Goal: Task Accomplishment & Management: Complete application form

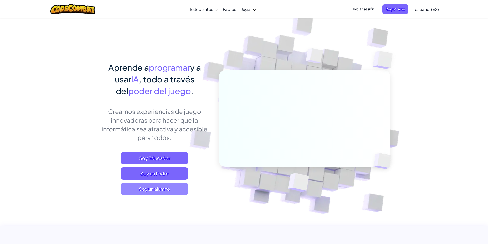
click at [163, 191] on span "Soy un alumno" at bounding box center [154, 189] width 67 height 12
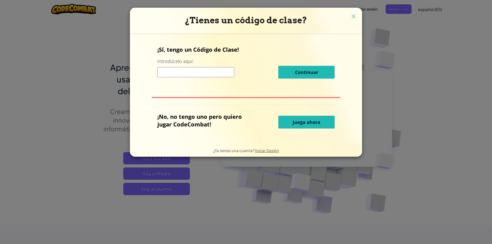
click at [308, 119] on button "Juega ahora" at bounding box center [306, 122] width 56 height 13
click at [309, 124] on span "Juega ahora" at bounding box center [307, 122] width 28 height 6
click at [306, 120] on span "Juega ahora" at bounding box center [307, 122] width 28 height 6
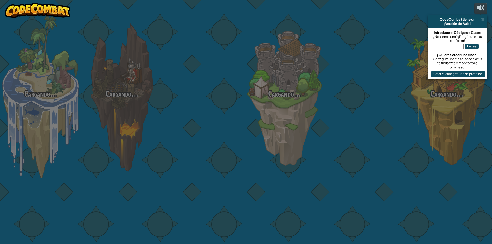
select select "es-ES"
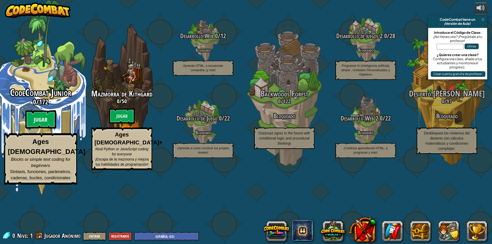
click at [46, 129] on btn "Jugar" at bounding box center [40, 119] width 31 height 18
select select "es-ES"
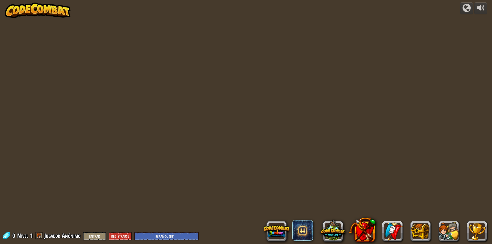
select select "es-ES"
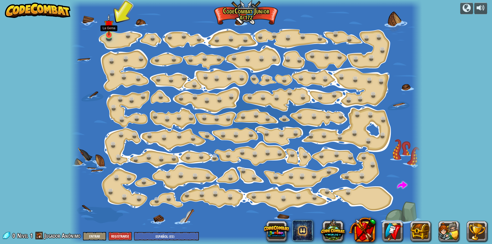
click at [110, 35] on img at bounding box center [108, 25] width 9 height 22
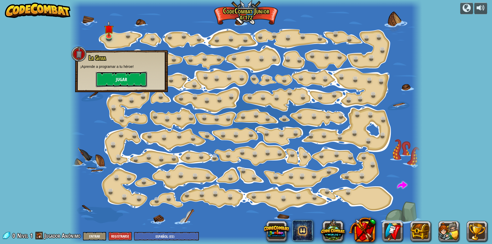
click at [111, 80] on button "Jugar" at bounding box center [121, 79] width 51 height 15
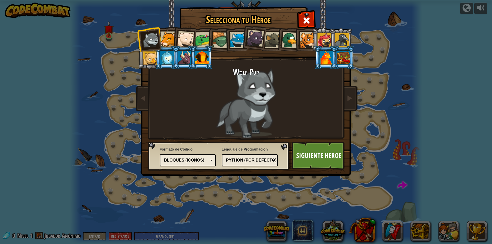
click at [317, 21] on img at bounding box center [247, 84] width 222 height 183
click at [312, 21] on div at bounding box center [306, 20] width 16 height 16
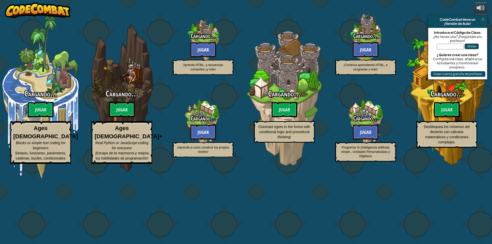
select select "es-ES"
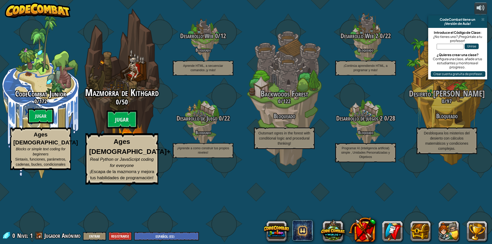
click at [126, 107] on div "Mazmorra de Kithgard 0 / 50 Jugar Ages 8+ Real Python or JavaScript coding for …" at bounding box center [121, 97] width 97 height 195
select select "es-ES"
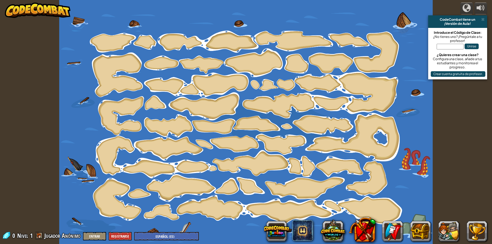
select select "es-ES"
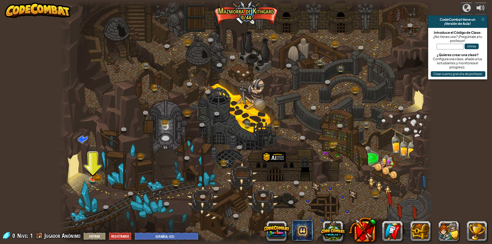
click at [89, 186] on div at bounding box center [246, 122] width 374 height 244
click at [89, 175] on img at bounding box center [93, 167] width 10 height 22
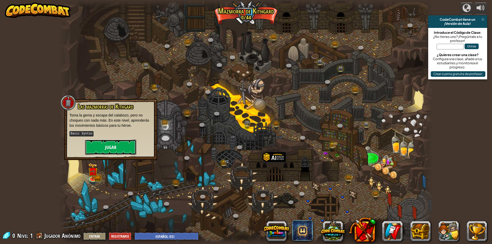
click at [103, 151] on button "Jugar" at bounding box center [110, 147] width 51 height 15
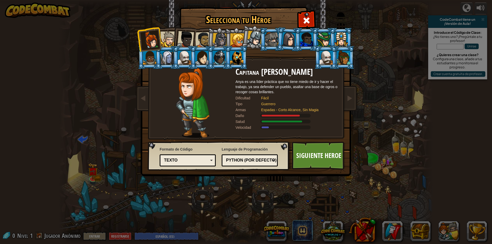
click at [168, 42] on div at bounding box center [168, 40] width 16 height 16
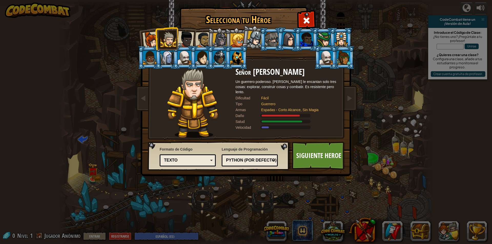
click at [188, 45] on div at bounding box center [185, 39] width 17 height 17
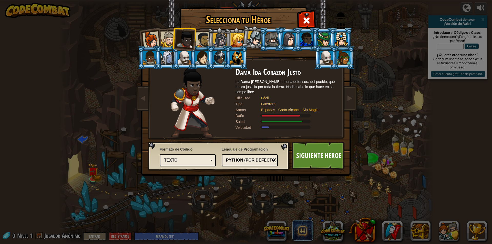
click at [309, 43] on div at bounding box center [306, 40] width 13 height 14
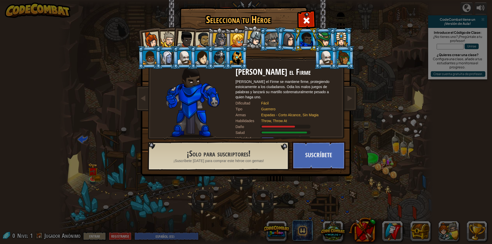
click at [182, 55] on div at bounding box center [184, 58] width 13 height 14
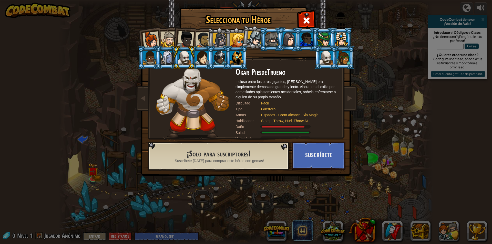
click at [211, 66] on li at bounding box center [218, 57] width 23 height 23
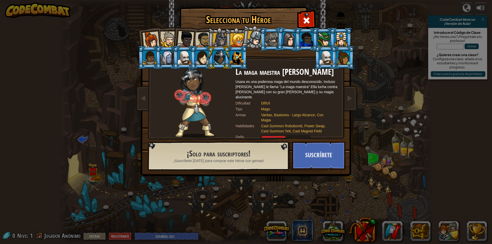
click at [199, 55] on div at bounding box center [201, 58] width 13 height 14
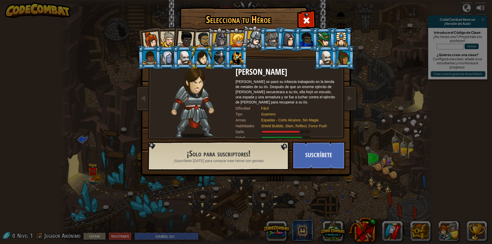
drag, startPoint x: 209, startPoint y: 46, endPoint x: 209, endPoint y: 43, distance: 3.1
click at [209, 28] on ol at bounding box center [245, 28] width 211 height 0
click at [208, 40] on li at bounding box center [219, 39] width 24 height 25
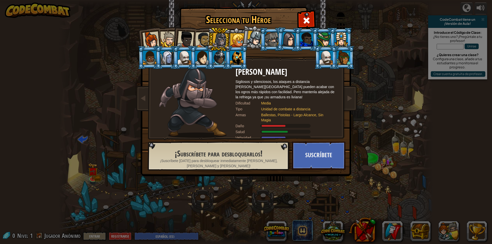
click at [186, 34] on div at bounding box center [185, 39] width 17 height 17
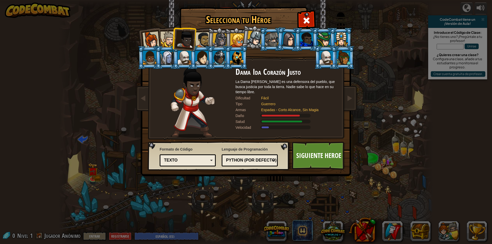
click at [167, 47] on li at bounding box center [166, 57] width 23 height 23
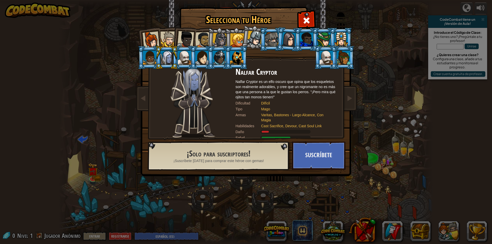
click at [173, 37] on li at bounding box center [183, 38] width 25 height 25
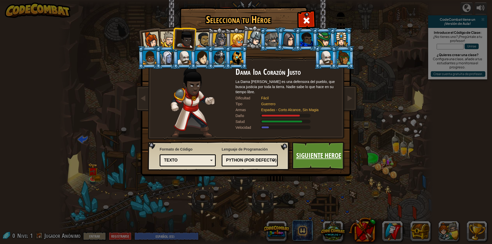
click at [302, 153] on link "Siguiente Heroe" at bounding box center [319, 156] width 54 height 28
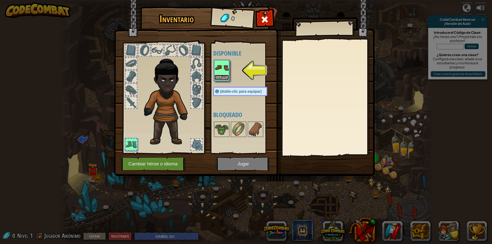
click at [221, 75] on button "Equipar" at bounding box center [221, 77] width 14 height 5
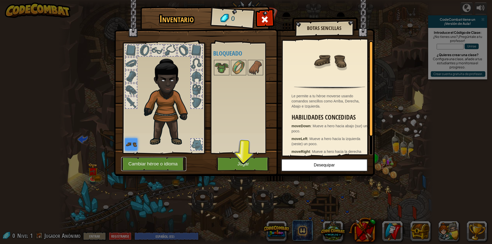
click at [171, 163] on button "Cambiar héroe o idioma" at bounding box center [153, 164] width 65 height 14
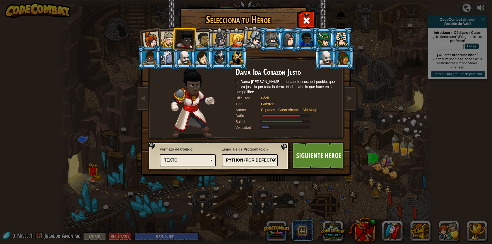
click at [234, 159] on div "Python (Por defecto)" at bounding box center [248, 161] width 44 height 6
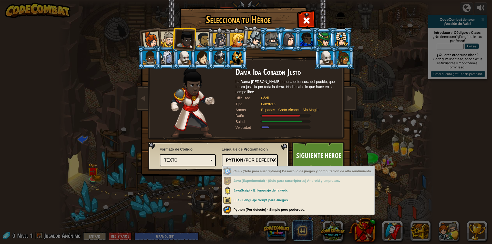
click at [265, 143] on div "Formato de Código Texto Bloques y código Bloques Bloques (iconos) Texto Bloques…" at bounding box center [218, 156] width 139 height 26
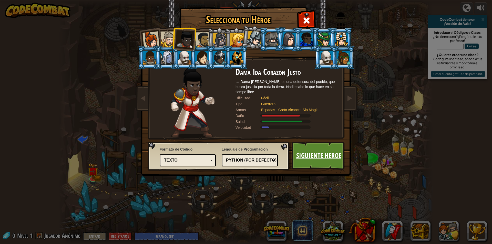
click at [300, 154] on link "Siguiente Heroe" at bounding box center [319, 156] width 54 height 28
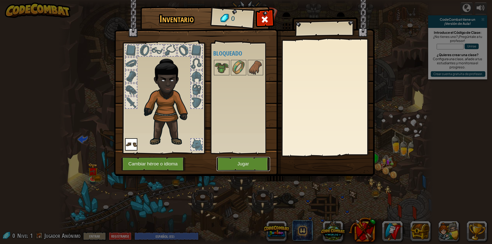
click at [247, 163] on button "Jugar" at bounding box center [244, 164] width 54 height 14
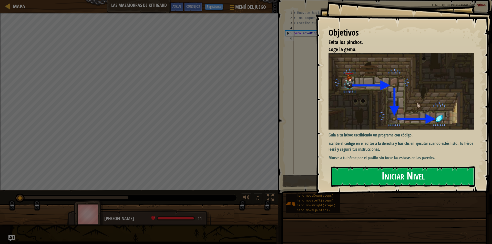
click at [361, 177] on button "Iniciar Nivel" at bounding box center [403, 177] width 144 height 20
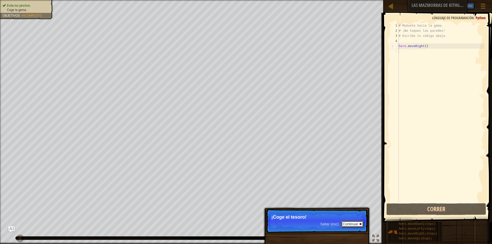
click at [341, 224] on button "Continuar" at bounding box center [352, 224] width 23 height 7
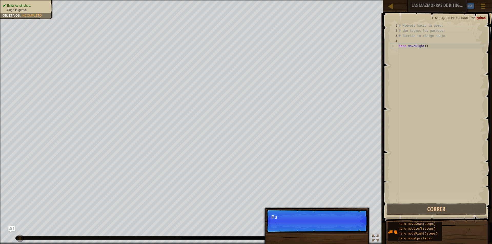
scroll to position [2, 0]
click at [346, 224] on p "Saltar (esc) Continuar Puedes u" at bounding box center [317, 221] width 102 height 24
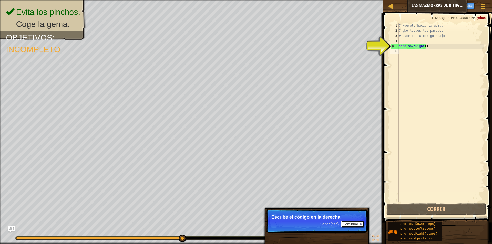
click at [356, 224] on button "Continuar" at bounding box center [352, 224] width 23 height 7
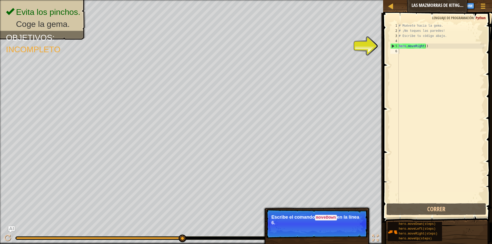
click at [343, 227] on button "Continuar" at bounding box center [352, 230] width 23 height 7
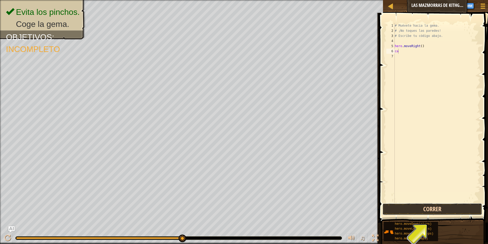
click at [440, 208] on button "Correr" at bounding box center [433, 209] width 100 height 12
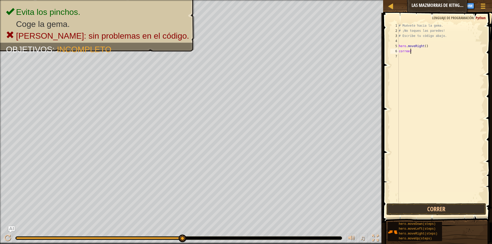
scroll to position [2, 1]
type textarea "correr"
type textarea "derecha"
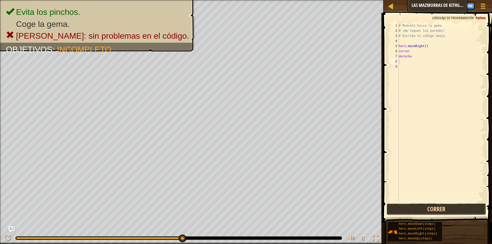
click at [434, 204] on button "Correr" at bounding box center [436, 209] width 100 height 12
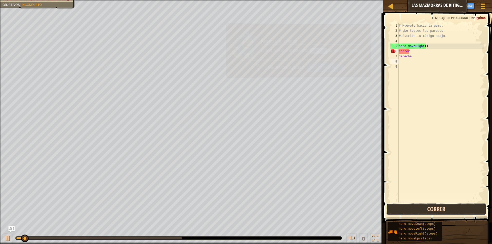
click at [434, 208] on button "Correr" at bounding box center [436, 209] width 100 height 12
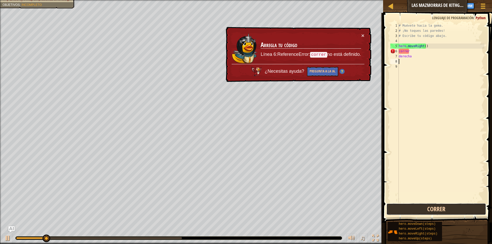
click at [435, 207] on button "Correr" at bounding box center [436, 209] width 100 height 12
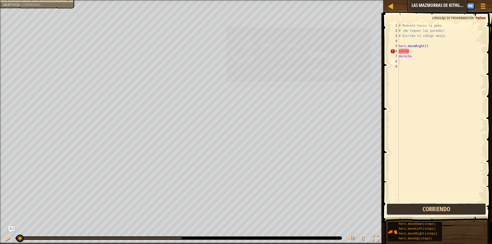
click at [435, 207] on button "Corriendo" at bounding box center [436, 209] width 100 height 12
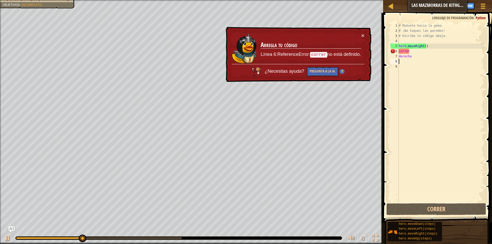
select select "es-ES"
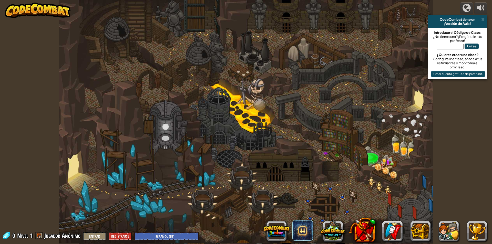
select select "es-ES"
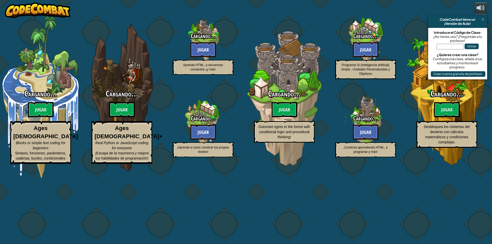
select select "es-ES"
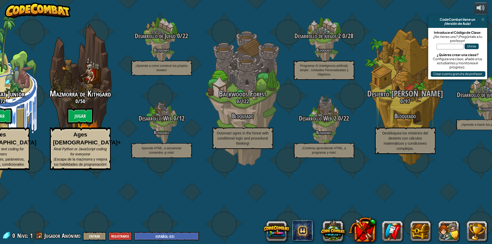
click at [443, 48] on input "text" at bounding box center [450, 47] width 27 height 6
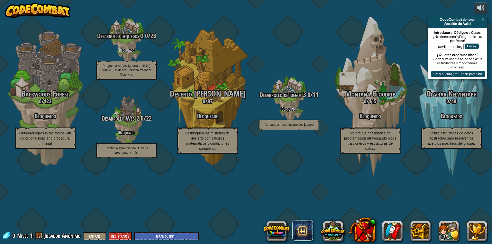
click at [439, 46] on input "draw bre4an dog" at bounding box center [450, 47] width 27 height 6
click at [450, 46] on input "Draw bre4an dog" at bounding box center [450, 47] width 27 height 6
click at [448, 47] on input "Draw bre4an dog" at bounding box center [450, 47] width 27 height 6
type input "Draw Drean Dog"
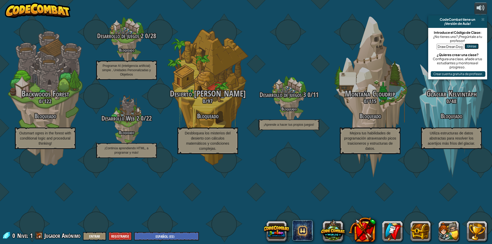
click at [474, 46] on button "Unirse" at bounding box center [472, 47] width 14 height 6
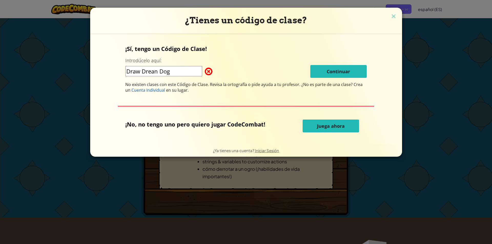
click at [186, 72] on input "Draw Drean Dog" at bounding box center [163, 71] width 77 height 10
click at [334, 129] on span "Juega ahora" at bounding box center [331, 126] width 28 height 6
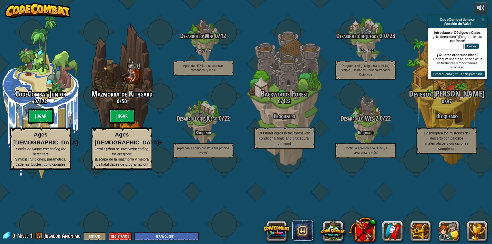
select select "es-ES"
drag, startPoint x: 0, startPoint y: 0, endPoint x: 454, endPoint y: 52, distance: 457.1
click at [455, 49] on div "Introduce el Código de Clase: ¿No tienes uno? ¡Pregúntale a tu profesor! Unirse…" at bounding box center [457, 54] width 59 height 52
click at [454, 52] on div "Unirse" at bounding box center [458, 48] width 54 height 10
click at [449, 46] on input "text" at bounding box center [450, 47] width 27 height 6
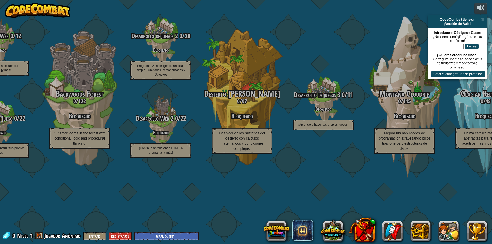
click at [440, 47] on input "text" at bounding box center [450, 47] width 27 height 6
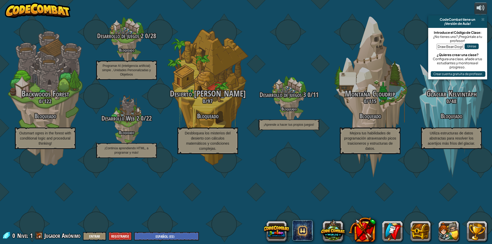
scroll to position [0, 1]
type input "Draw Bean Dog"
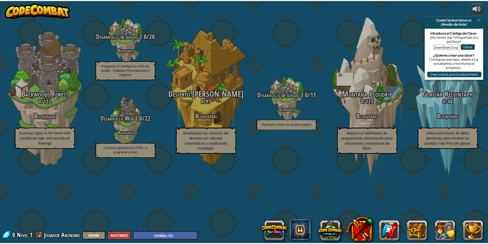
scroll to position [0, 0]
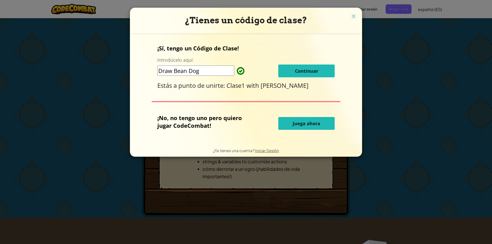
click at [317, 70] on span "Continuar" at bounding box center [306, 71] width 23 height 6
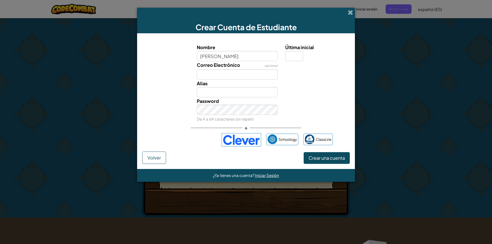
type input "[PERSON_NAME]"
click at [217, 78] on input "Correo Electrónico" at bounding box center [237, 74] width 81 height 10
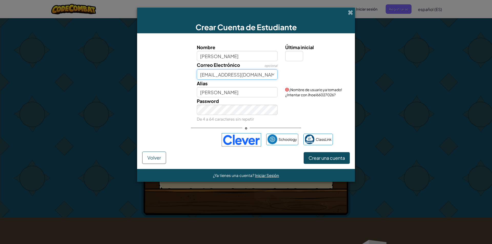
type input "[EMAIL_ADDRESS][DOMAIN_NAME]"
click at [335, 159] on span "Crear una cuenta" at bounding box center [327, 158] width 36 height 6
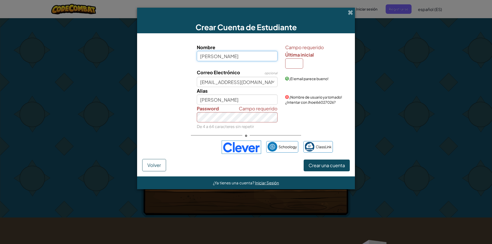
click at [223, 53] on input "[PERSON_NAME]" at bounding box center [237, 56] width 81 height 10
type input "j"
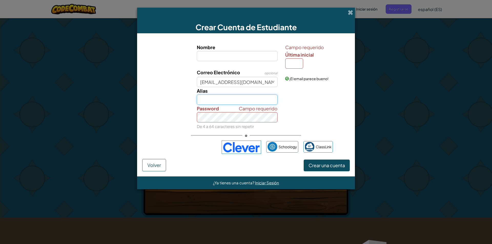
click at [223, 95] on input "Alias" at bounding box center [237, 100] width 81 height 10
type input "Tareas123"
click at [237, 83] on input "[EMAIL_ADDRESS][DOMAIN_NAME]" at bounding box center [237, 82] width 81 height 10
click at [259, 79] on input "[EMAIL_ADDRESS][DOMAIN_NAME]" at bounding box center [237, 82] width 81 height 10
drag, startPoint x: 257, startPoint y: 79, endPoint x: 190, endPoint y: 84, distance: 66.6
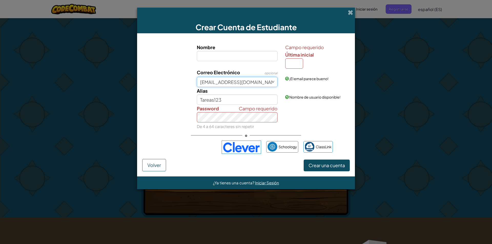
click at [190, 84] on div "Correo Electrónico opcional [EMAIL_ADDRESS][DOMAIN_NAME] ¡El email parece bueno!" at bounding box center [246, 78] width 213 height 18
type input "[EMAIL_ADDRESS][DOMAIN_NAME]"
drag, startPoint x: 241, startPoint y: 64, endPoint x: 239, endPoint y: 56, distance: 8.3
click at [239, 58] on div "Nombre" at bounding box center [237, 56] width 89 height 25
click at [239, 56] on input "Nombre" at bounding box center [237, 56] width 81 height 10
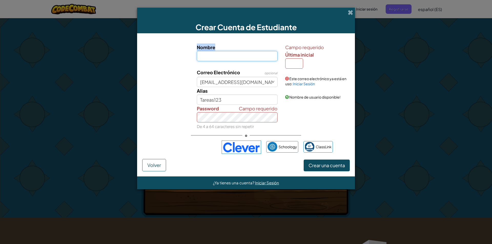
type input "alejandracolque"
type input "Alejandracolque"
click at [320, 170] on button "Crear una cuenta" at bounding box center [327, 166] width 46 height 12
click at [320, 167] on span "Crear una cuenta" at bounding box center [327, 165] width 36 height 6
click at [320, 166] on span "Crear una cuenta" at bounding box center [327, 165] width 36 height 6
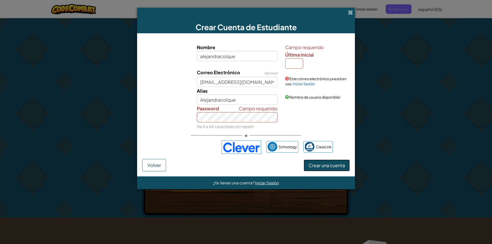
click at [320, 166] on span "Crear una cuenta" at bounding box center [327, 165] width 36 height 6
drag, startPoint x: 320, startPoint y: 166, endPoint x: 305, endPoint y: 166, distance: 14.4
click at [317, 166] on span "Crear una cuenta" at bounding box center [327, 165] width 36 height 6
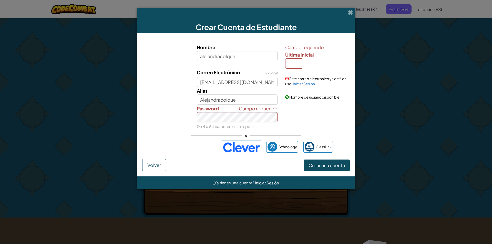
drag, startPoint x: 189, startPoint y: 155, endPoint x: 191, endPoint y: 152, distance: 3.6
click at [191, 153] on div "Nombre alejandracolque Campo requerido Última inicial Correo Electrónico opcion…" at bounding box center [246, 98] width 208 height 121
drag, startPoint x: 245, startPoint y: 59, endPoint x: 179, endPoint y: 59, distance: 65.3
click at [179, 59] on div "Nombre [PERSON_NAME] requerido Última inicial" at bounding box center [246, 56] width 213 height 25
type input "[PERSON_NAME]"
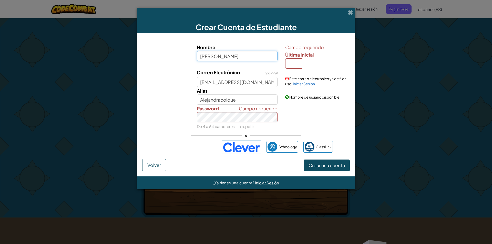
type input "[PERSON_NAME]"
drag, startPoint x: 281, startPoint y: 82, endPoint x: 242, endPoint y: 79, distance: 39.1
click at [242, 79] on div "Correo Electrónico opcional [EMAIL_ADDRESS][DOMAIN_NAME]" at bounding box center [237, 78] width 89 height 18
drag, startPoint x: 268, startPoint y: 85, endPoint x: 178, endPoint y: 82, distance: 90.2
click at [178, 82] on div "Correo Electrónico opcional [EMAIL_ADDRESS][DOMAIN_NAME] Este correo electrónic…" at bounding box center [246, 78] width 213 height 18
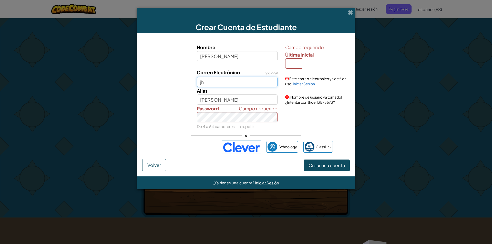
type input "[EMAIL_ADDRESS][DOMAIN_NAME]"
click at [330, 168] on span "Crear una cuenta" at bounding box center [327, 165] width 36 height 6
click at [331, 168] on span "Crear una cuenta" at bounding box center [327, 165] width 36 height 6
drag, startPoint x: 331, startPoint y: 168, endPoint x: 328, endPoint y: 134, distance: 34.2
click at [331, 165] on span "Crear una cuenta" at bounding box center [327, 165] width 36 height 6
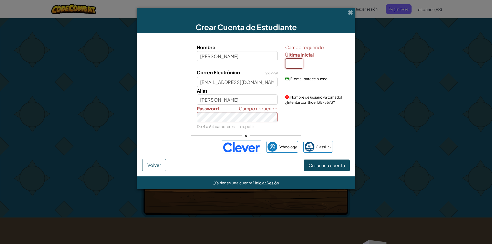
click at [300, 61] on input "Última inicial" at bounding box center [294, 63] width 18 height 10
click at [332, 162] on button "Crear una cuenta" at bounding box center [327, 166] width 46 height 12
click at [333, 162] on span "Crear una cuenta" at bounding box center [327, 165] width 36 height 6
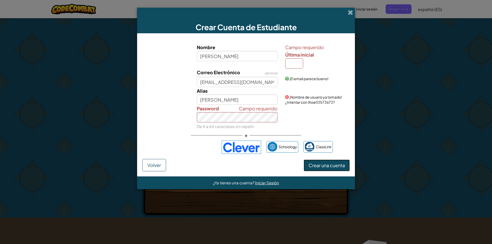
click at [333, 162] on span "Crear una cuenta" at bounding box center [327, 165] width 36 height 6
click at [270, 184] on span "Iniciar Sesión" at bounding box center [267, 182] width 24 height 5
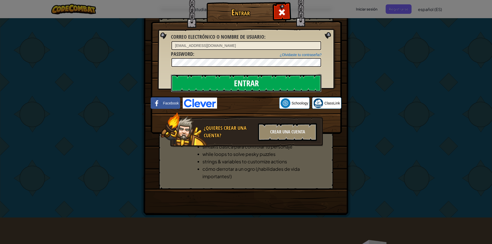
click at [272, 82] on input "Entrar" at bounding box center [246, 83] width 151 height 18
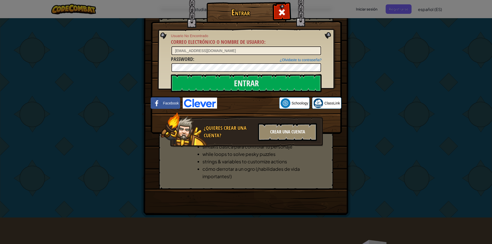
click at [275, 137] on div "Crear una cuenta" at bounding box center [287, 132] width 59 height 18
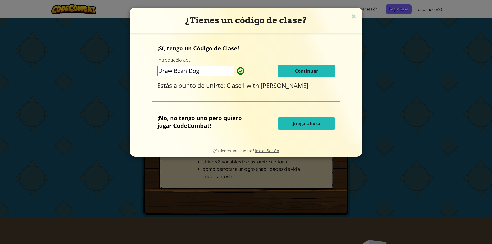
click at [316, 71] on span "Continuar" at bounding box center [306, 71] width 23 height 6
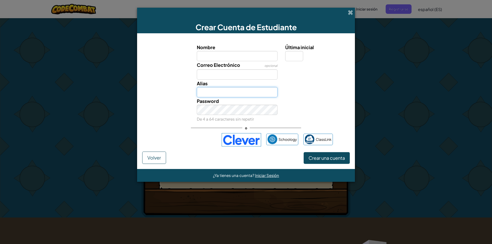
type input "[EMAIL_ADDRESS][DOMAIN_NAME]"
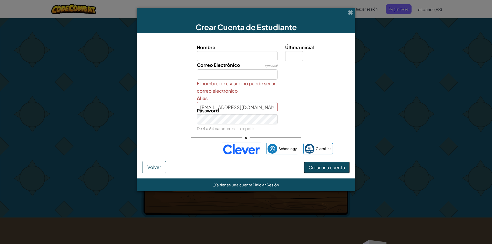
click at [319, 170] on span "Crear una cuenta" at bounding box center [327, 168] width 36 height 6
click at [316, 171] on button "Crear una cuenta" at bounding box center [327, 168] width 46 height 12
click at [251, 98] on div "El nombre de usuario no puede ser un correo electrónico Alias [EMAIL_ADDRESS][D…" at bounding box center [237, 96] width 89 height 33
click at [248, 73] on input "Correo Electrónico" at bounding box center [237, 74] width 81 height 10
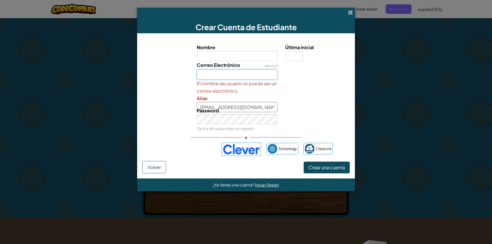
type input "[EMAIL_ADDRESS][DOMAIN_NAME]"
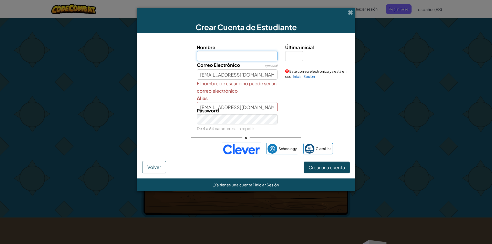
click at [224, 59] on input "Nombre" at bounding box center [237, 56] width 81 height 10
type input "[PERSON_NAME]"
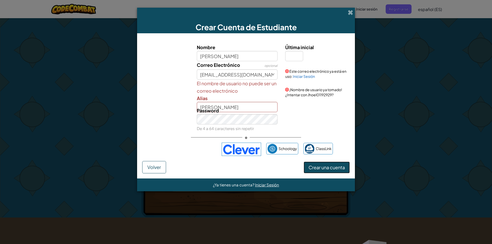
click at [321, 170] on button "Crear una cuenta" at bounding box center [327, 168] width 46 height 12
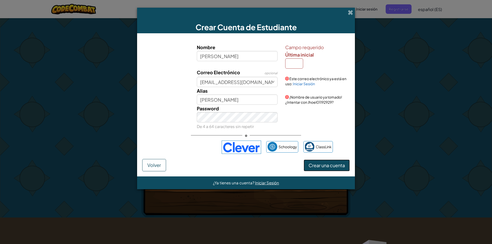
click at [321, 169] on button "Crear una cuenta" at bounding box center [327, 166] width 46 height 12
click at [320, 169] on button "Crear una cuenta" at bounding box center [327, 166] width 46 height 12
drag, startPoint x: 320, startPoint y: 169, endPoint x: 309, endPoint y: 115, distance: 54.4
click at [320, 168] on button "Crear una cuenta" at bounding box center [327, 166] width 46 height 12
click at [300, 62] on input "Última inicial" at bounding box center [294, 63] width 18 height 10
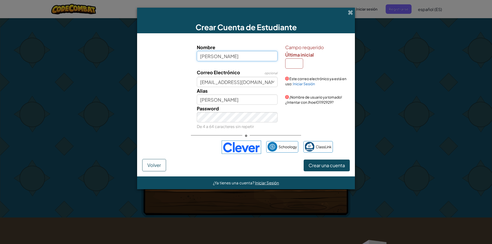
drag, startPoint x: 250, startPoint y: 57, endPoint x: 208, endPoint y: 57, distance: 42.8
click at [208, 57] on input "[PERSON_NAME]" at bounding box center [237, 56] width 81 height 10
drag, startPoint x: 266, startPoint y: 83, endPoint x: 172, endPoint y: 79, distance: 93.9
click at [172, 79] on div "Correo Electrónico opcional [EMAIL_ADDRESS][DOMAIN_NAME] Este correo electrónic…" at bounding box center [246, 78] width 213 height 18
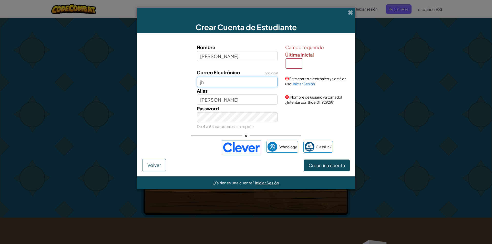
type input "[EMAIL_ADDRESS][DOMAIN_NAME]"
click at [315, 169] on button "Crear una cuenta" at bounding box center [327, 166] width 46 height 12
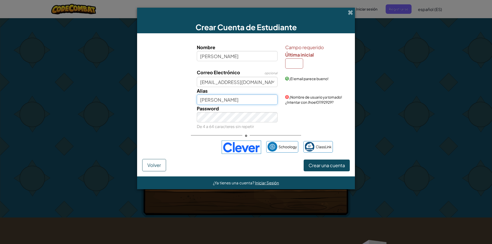
click at [258, 96] on input "[PERSON_NAME]" at bounding box center [237, 100] width 81 height 10
type input "[EMAIL_ADDRESS][DOMAIN_NAME]"
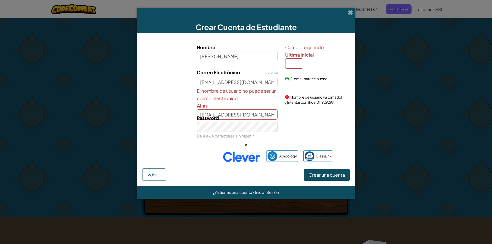
click at [285, 97] on div "¡Nombre de usuario ya tomado! ¿Intentar con Jhoel01192929?" at bounding box center [316, 96] width 71 height 18
click at [255, 116] on div "Password De 4 a 64 caracteres sin repetir" at bounding box center [237, 126] width 89 height 25
click at [264, 116] on div "Password De 4 a 64 caracteres sin repetir" at bounding box center [237, 126] width 89 height 25
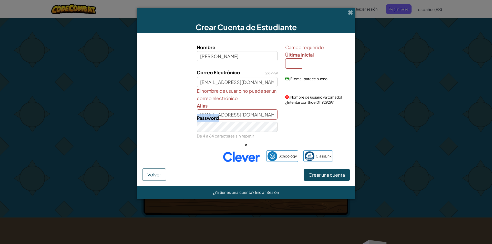
drag, startPoint x: 264, startPoint y: 116, endPoint x: 287, endPoint y: 110, distance: 23.1
click at [265, 116] on div "Password De 4 a 64 caracteres sin repetir" at bounding box center [237, 126] width 89 height 25
click at [329, 105] on div "El nombre de usuario no puede ser un correo electrónico Alias [EMAIL_ADDRESS][D…" at bounding box center [246, 103] width 213 height 33
click at [259, 83] on input "[EMAIL_ADDRESS][DOMAIN_NAME]" at bounding box center [237, 82] width 81 height 10
drag, startPoint x: 238, startPoint y: 83, endPoint x: 163, endPoint y: 86, distance: 74.7
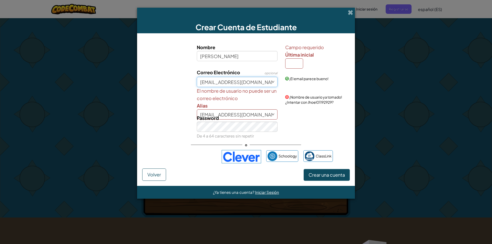
click at [168, 86] on div "Correo Electrónico opcional [EMAIL_ADDRESS][DOMAIN_NAME] ¡El email parece bueno!" at bounding box center [246, 78] width 213 height 18
type input "jhoel01192929"
click at [304, 169] on button "Crear una cuenta" at bounding box center [327, 175] width 46 height 12
drag, startPoint x: 270, startPoint y: 113, endPoint x: 166, endPoint y: 120, distance: 103.7
click at [166, 117] on div "Nombre [PERSON_NAME] requerido Última inicial Correo Electrónico opcional jhoel…" at bounding box center [246, 92] width 205 height 96
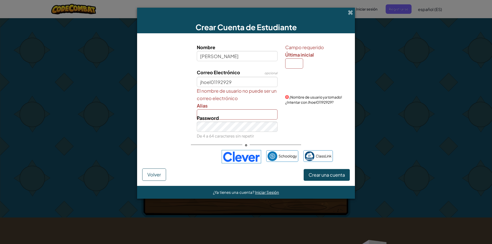
drag, startPoint x: 264, startPoint y: 56, endPoint x: 256, endPoint y: 74, distance: 19.0
click at [258, 65] on div "Nombre [PERSON_NAME]" at bounding box center [237, 56] width 89 height 25
drag, startPoint x: 217, startPoint y: 87, endPoint x: 159, endPoint y: 87, distance: 58.4
click at [159, 87] on div "Correo Electrónico opcional jhoel01192929" at bounding box center [246, 78] width 213 height 18
click at [234, 120] on div "Password De 4 a 64 caracteres sin repetir" at bounding box center [237, 126] width 89 height 25
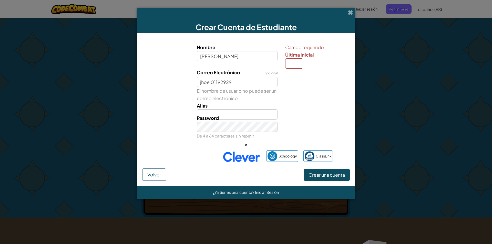
click at [236, 116] on div "Password De 4 a 64 caracteres sin repetir" at bounding box center [237, 126] width 89 height 25
click at [234, 115] on div "Password De 4 a 64 caracteres sin repetir" at bounding box center [237, 126] width 89 height 25
click at [232, 112] on input "Alias" at bounding box center [237, 114] width 81 height 10
paste input "jhoel01192929"
type input "jhoel01192929"
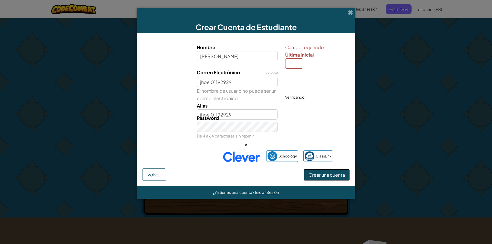
drag, startPoint x: 324, startPoint y: 173, endPoint x: 324, endPoint y: 178, distance: 5.1
click at [324, 175] on span "Crear una cuenta" at bounding box center [327, 175] width 36 height 6
click at [324, 178] on button "Crear una cuenta" at bounding box center [327, 175] width 46 height 12
click at [293, 68] on input "Última inicial" at bounding box center [294, 63] width 18 height 10
type input "j"
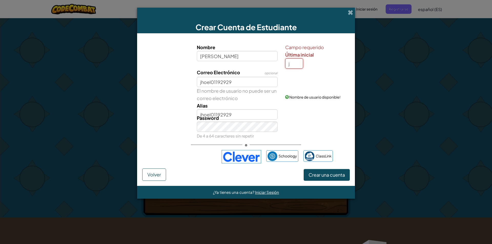
click at [291, 65] on input "j" at bounding box center [294, 63] width 18 height 10
type input "j"
type input "l"
click at [304, 169] on button "Crear una cuenta" at bounding box center [327, 175] width 46 height 12
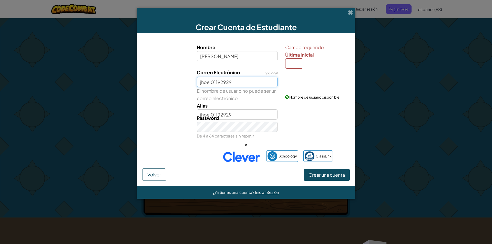
type input "[PERSON_NAME]"
click at [330, 182] on form "Nombre [PERSON_NAME] requerido Última inicial l Correo Electrónico opcional jho…" at bounding box center [246, 109] width 218 height 153
drag, startPoint x: 329, startPoint y: 181, endPoint x: 328, endPoint y: 178, distance: 2.9
click at [329, 181] on form "Nombre [PERSON_NAME] requerido Última inicial l Correo Electrónico opcional jho…" at bounding box center [246, 109] width 218 height 153
click at [328, 176] on button "Crear una cuenta" at bounding box center [327, 175] width 46 height 12
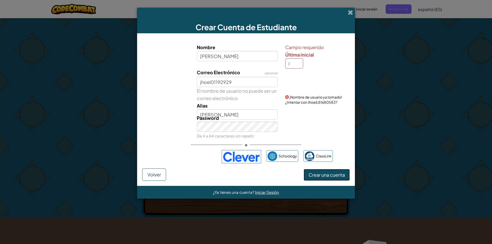
click at [329, 175] on span "Crear una cuenta" at bounding box center [327, 175] width 36 height 6
click at [330, 174] on span "Crear una cuenta" at bounding box center [327, 175] width 36 height 6
drag, startPoint x: 328, startPoint y: 177, endPoint x: 325, endPoint y: 179, distance: 4.1
click at [326, 178] on button "Crear una cuenta" at bounding box center [327, 175] width 46 height 12
drag, startPoint x: 325, startPoint y: 179, endPoint x: 303, endPoint y: 180, distance: 21.8
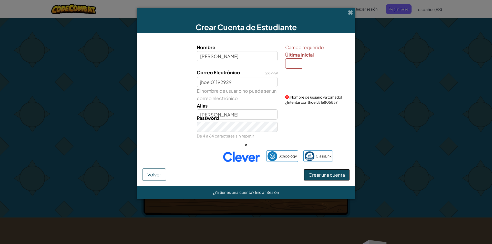
click at [318, 181] on form "Nombre [PERSON_NAME] requerido Última inicial l Correo Electrónico opcional jho…" at bounding box center [246, 109] width 218 height 153
click at [303, 180] on div "Crear una cuenta Volver" at bounding box center [246, 175] width 208 height 12
click at [306, 175] on button "Crear una cuenta" at bounding box center [327, 175] width 46 height 12
drag, startPoint x: 306, startPoint y: 175, endPoint x: 294, endPoint y: 161, distance: 18.5
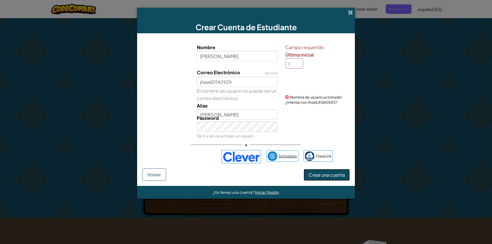
click at [304, 176] on button "Crear una cuenta" at bounding box center [327, 175] width 46 height 12
click at [350, 11] on span at bounding box center [350, 12] width 5 height 5
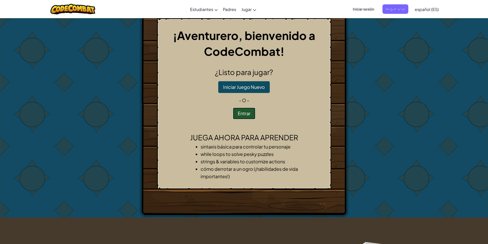
click at [250, 113] on button "Entrar" at bounding box center [244, 114] width 23 height 12
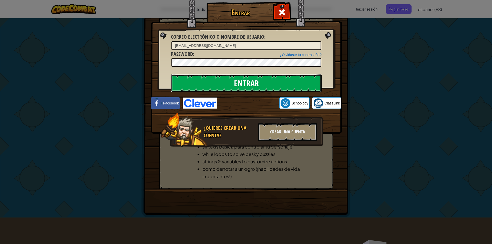
click at [243, 85] on input "Entrar" at bounding box center [246, 83] width 151 height 18
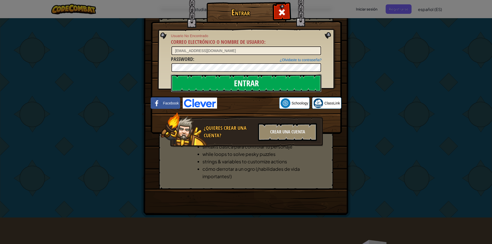
click at [243, 85] on input "Entrar" at bounding box center [246, 83] width 151 height 18
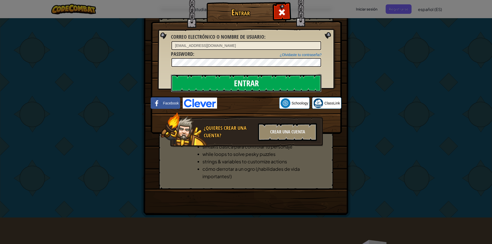
click at [243, 85] on input "Entrar" at bounding box center [246, 83] width 151 height 18
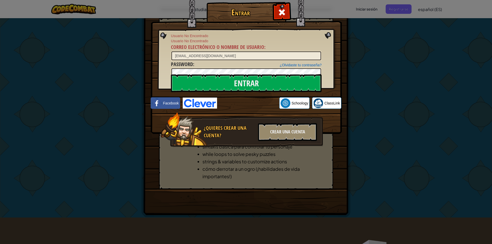
click at [247, 97] on img at bounding box center [246, 59] width 191 height 149
click at [240, 109] on div "Entrar Usuario No Encontrado Usuario No Encontrado Correo electrónico o nombre …" at bounding box center [246, 82] width 171 height 149
click at [249, 109] on iframe at bounding box center [248, 103] width 62 height 11
click at [365, 69] on div "Entrar Usuario No Encontrado Usuario No Encontrado Correo electrónico o nombre …" at bounding box center [246, 122] width 492 height 244
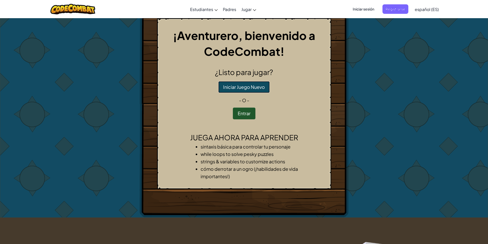
click at [241, 87] on button "Iniciar Juego Nuevo" at bounding box center [244, 87] width 52 height 12
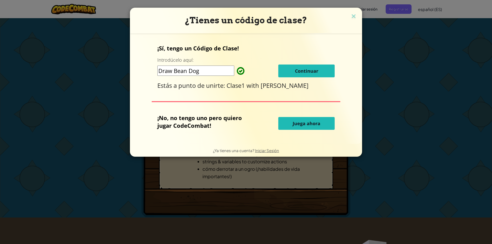
click at [310, 73] on button "Continuar" at bounding box center [306, 71] width 56 height 13
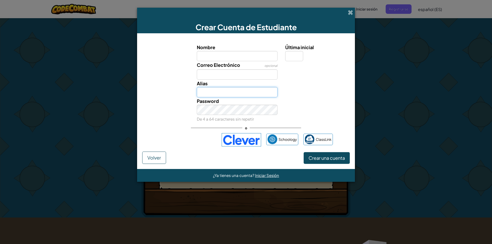
type input "[EMAIL_ADDRESS][DOMAIN_NAME]"
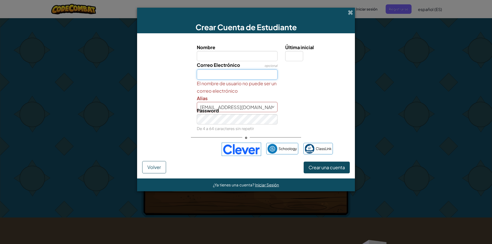
click at [246, 74] on input "Correo Electrónico" at bounding box center [237, 74] width 81 height 10
type input "[EMAIL_ADDRESS][DOMAIN_NAME]"
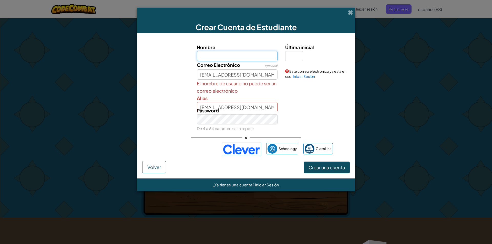
click at [229, 56] on input "Nombre" at bounding box center [237, 56] width 81 height 10
type input "[PERSON_NAME]"
click at [239, 107] on div "Password De 4 a 64 caracteres sin repetir" at bounding box center [237, 119] width 89 height 25
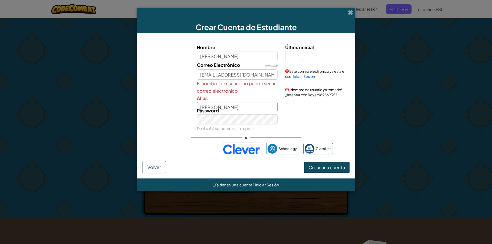
click at [324, 165] on span "Crear una cuenta" at bounding box center [327, 168] width 36 height 6
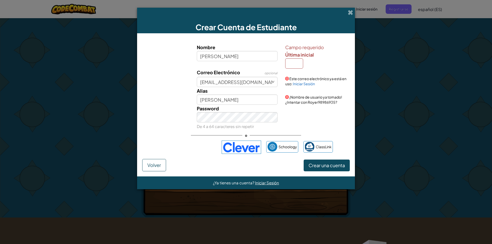
click at [182, 116] on div "Password De 4 a 64 caracteres sin repetir" at bounding box center [246, 117] width 213 height 25
click at [330, 165] on span "Crear una cuenta" at bounding box center [327, 165] width 36 height 6
click at [349, 12] on span at bounding box center [350, 12] width 5 height 5
